Goal: Task Accomplishment & Management: Manage account settings

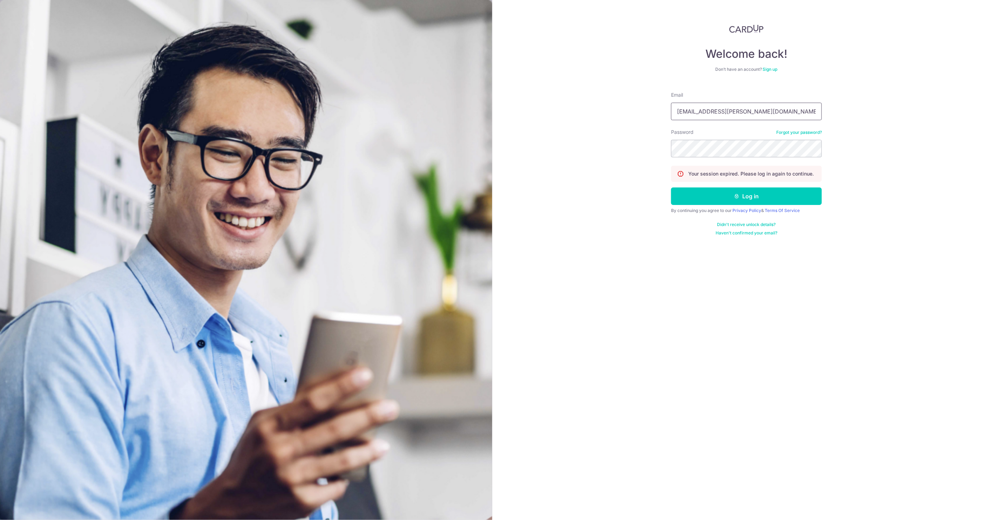
click at [696, 113] on input "wei.leong@lovet.sg" at bounding box center [746, 112] width 151 height 18
type input "[EMAIL_ADDRESS][DOMAIN_NAME]"
click at [712, 197] on button "Log in" at bounding box center [746, 197] width 151 height 18
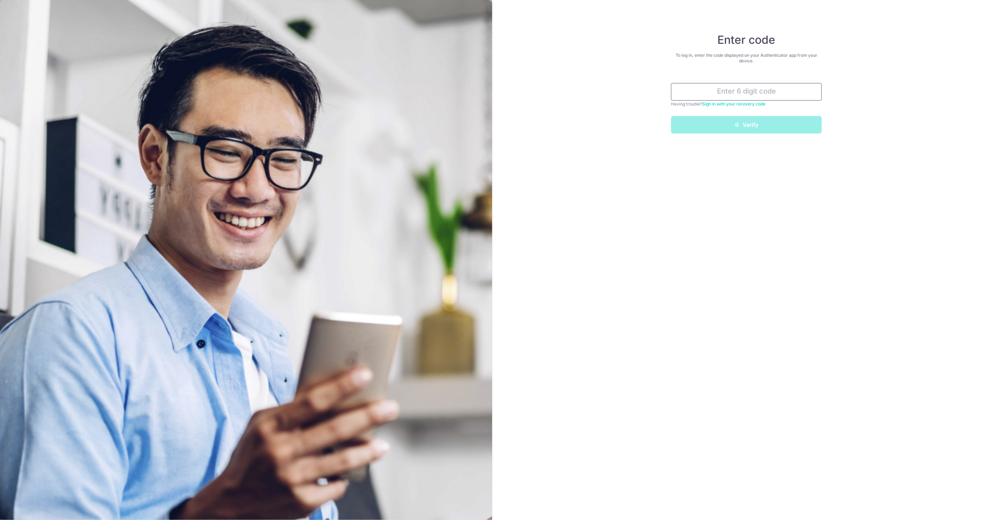
drag, startPoint x: 720, startPoint y: 98, endPoint x: 717, endPoint y: 95, distance: 5.0
click at [720, 97] on input "text" at bounding box center [746, 92] width 151 height 18
type input "794785"
click at [671, 116] on button "Verify" at bounding box center [746, 125] width 151 height 18
